Goal: Transaction & Acquisition: Subscribe to service/newsletter

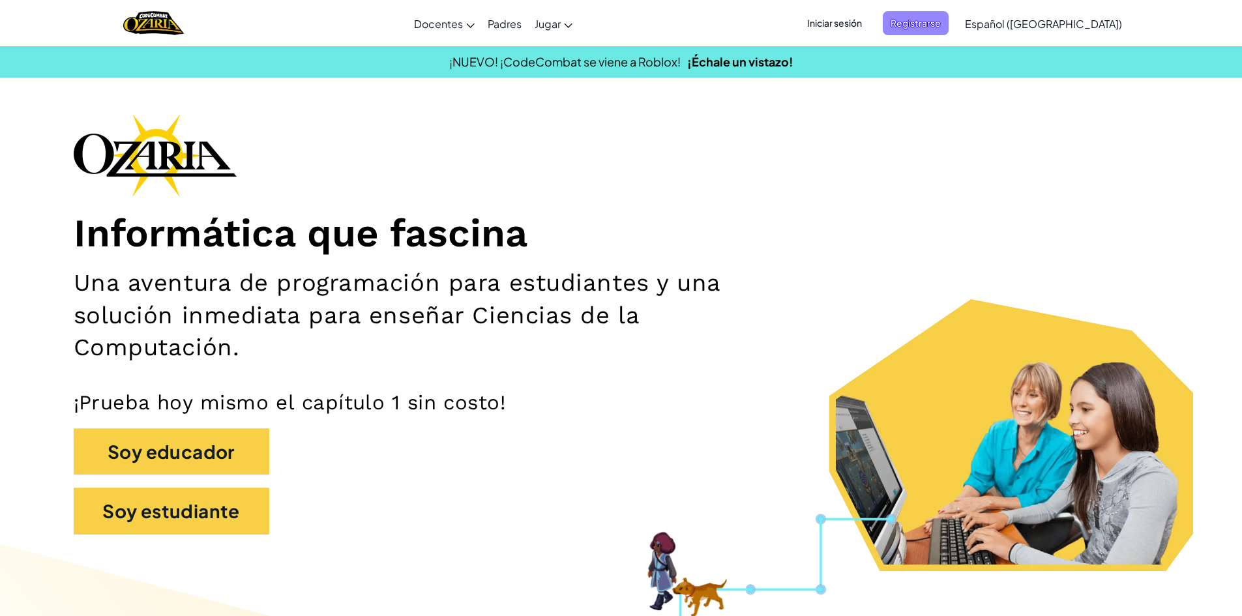
click at [949, 29] on span "Registrarse" at bounding box center [916, 23] width 66 height 24
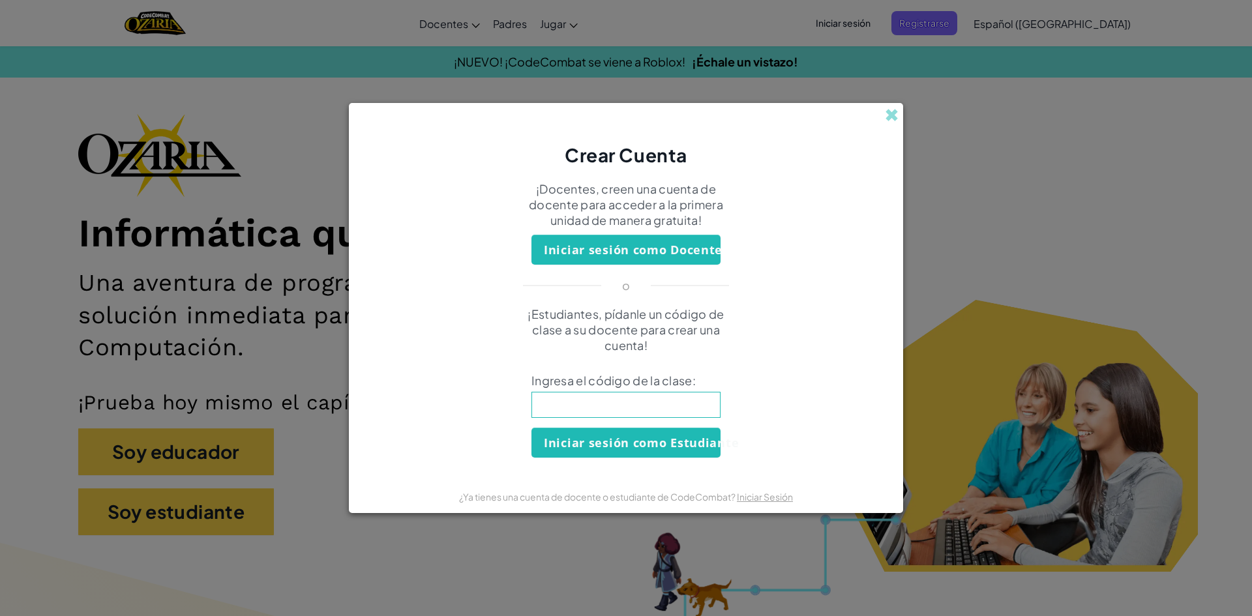
drag, startPoint x: 1179, startPoint y: 79, endPoint x: 979, endPoint y: 134, distance: 207.1
click at [1169, 88] on div "Crear Cuenta ¡Docentes, creen una cuenta de docente para acceder a la primera u…" at bounding box center [626, 308] width 1252 height 616
click at [887, 104] on div "Crear Cuenta" at bounding box center [626, 135] width 554 height 65
click at [890, 112] on span at bounding box center [892, 115] width 14 height 14
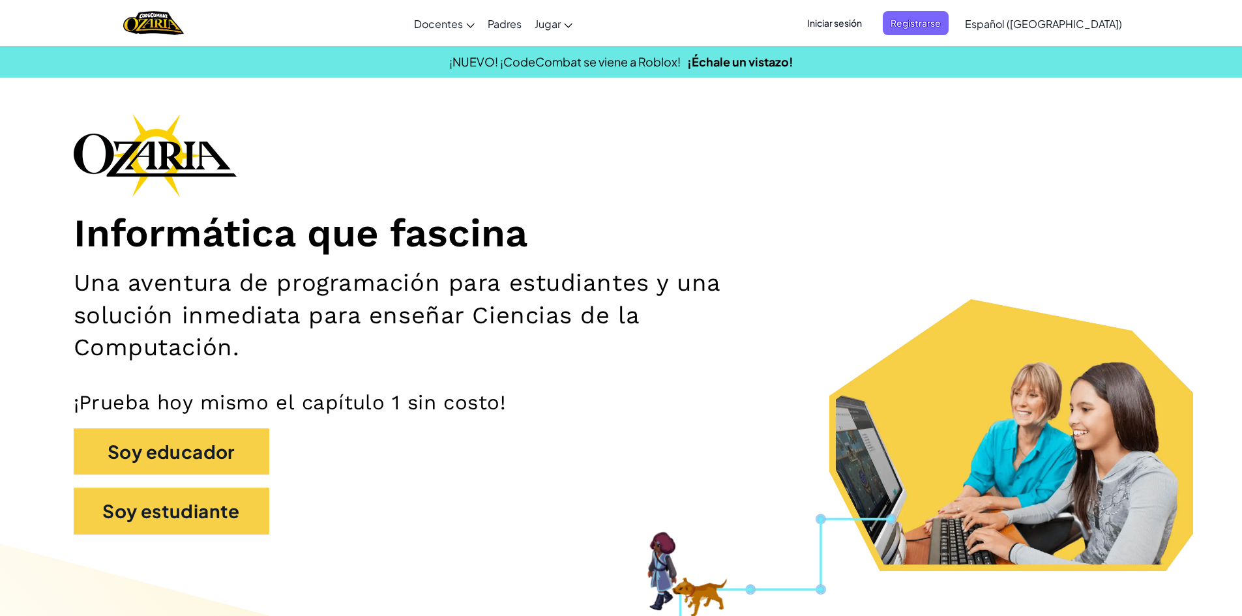
click at [870, 25] on span "Iniciar sesión" at bounding box center [834, 23] width 70 height 24
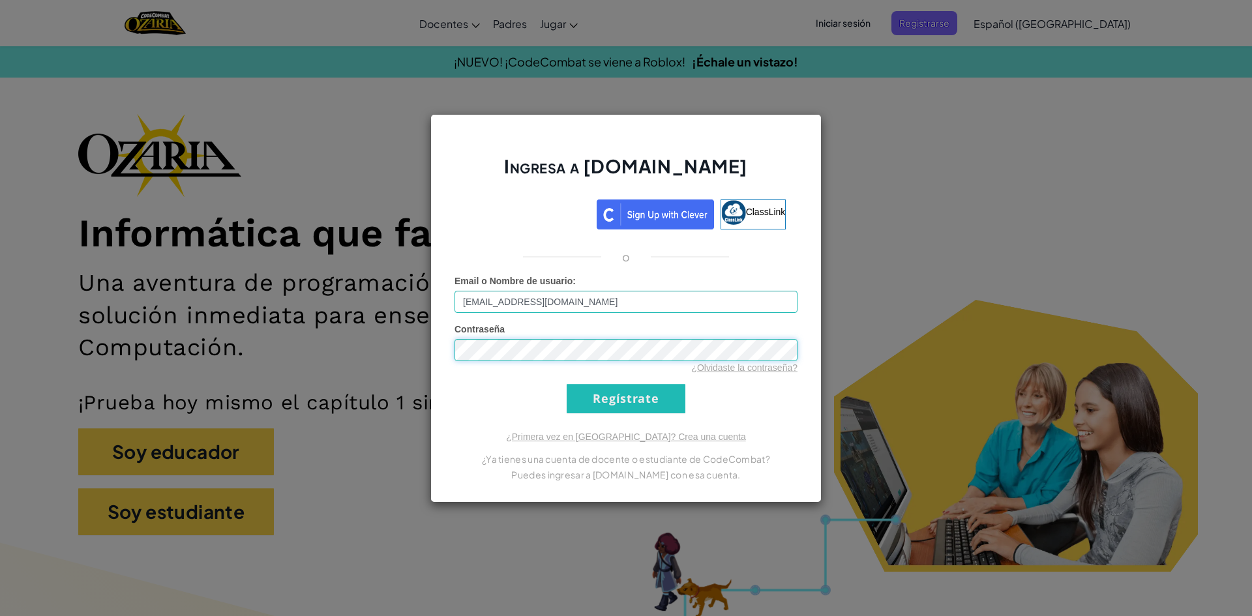
click at [567, 384] on input "Regístrate" at bounding box center [626, 398] width 119 height 29
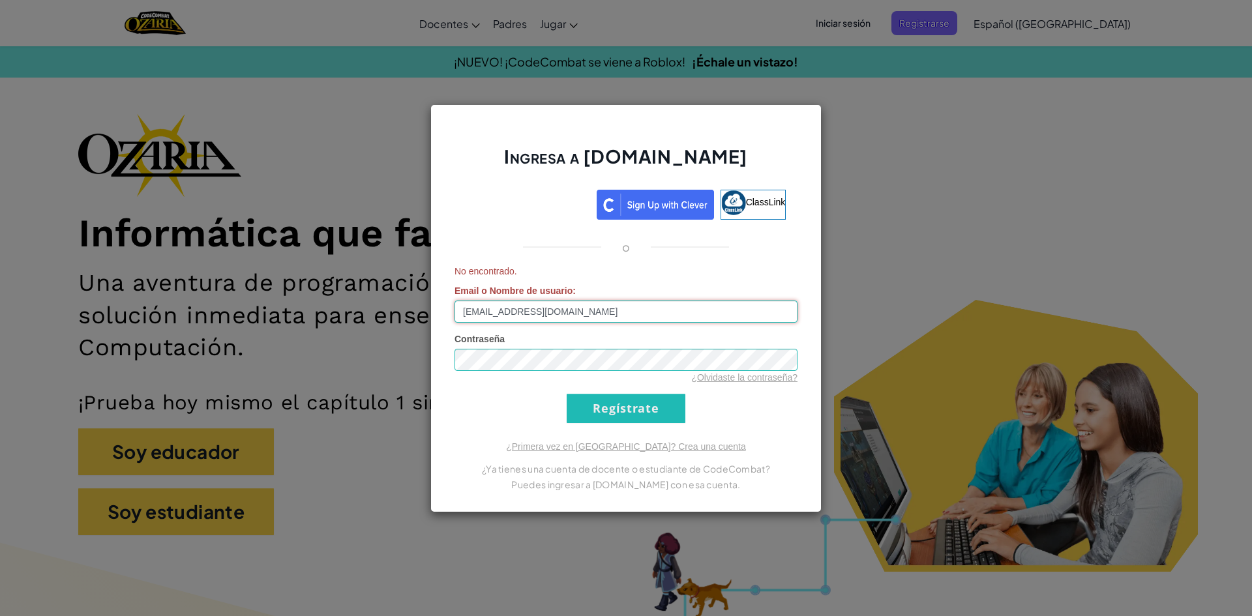
click at [474, 312] on input "[EMAIL_ADDRESS][DOMAIN_NAME]" at bounding box center [626, 312] width 343 height 22
type input "[EMAIL_ADDRESS][DOMAIN_NAME]"
click at [567, 394] on input "Regístrate" at bounding box center [626, 408] width 119 height 29
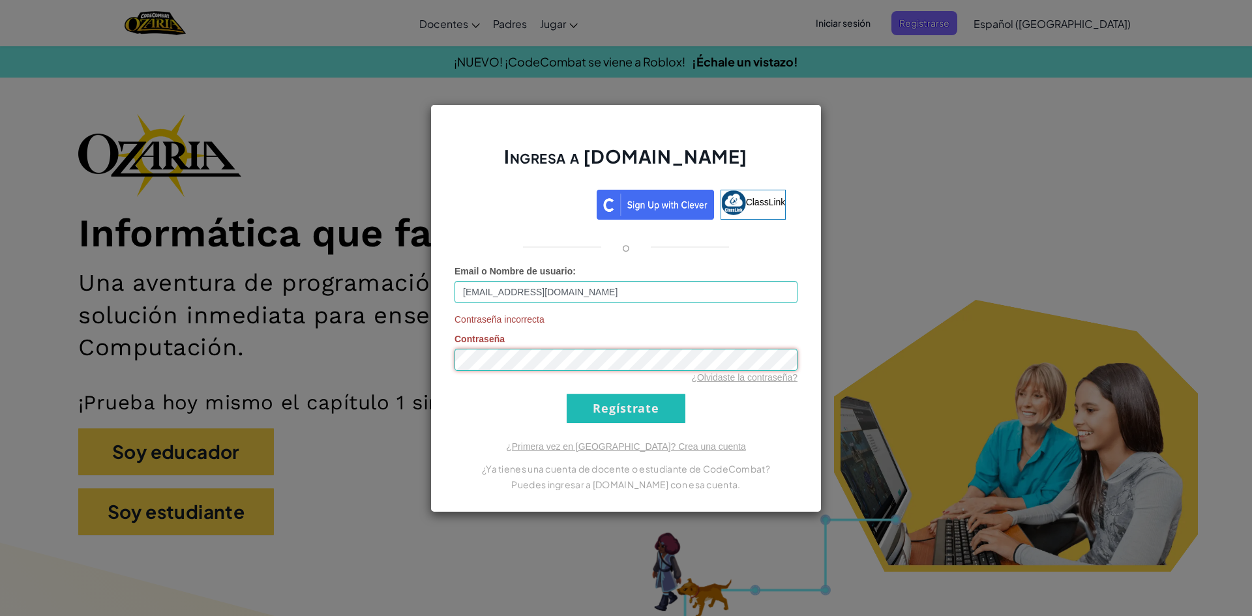
click at [567, 394] on input "Regístrate" at bounding box center [626, 408] width 119 height 29
